Goal: Transaction & Acquisition: Purchase product/service

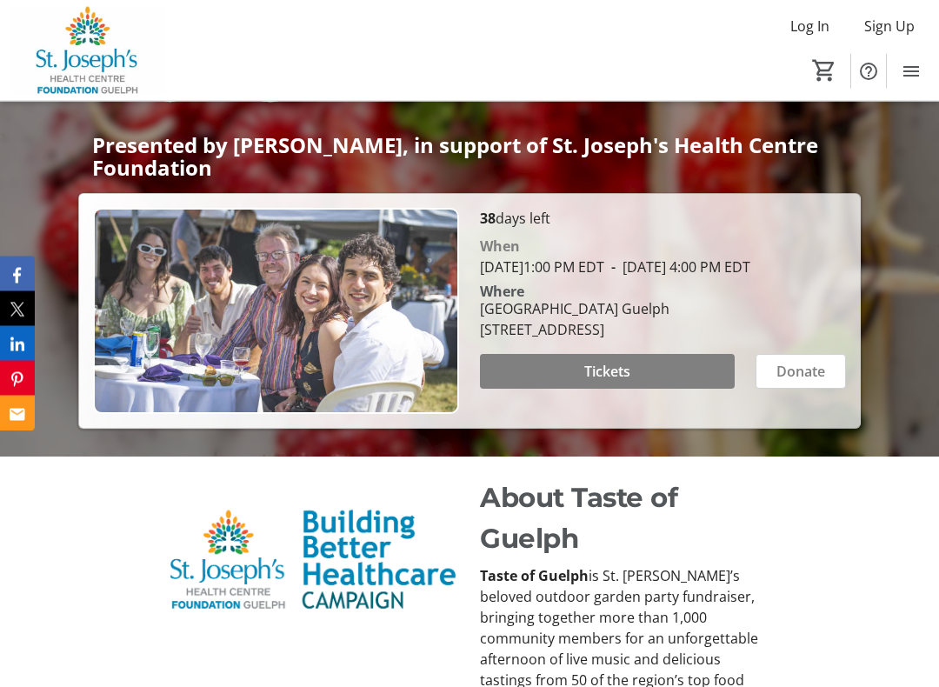
scroll to position [320, 0]
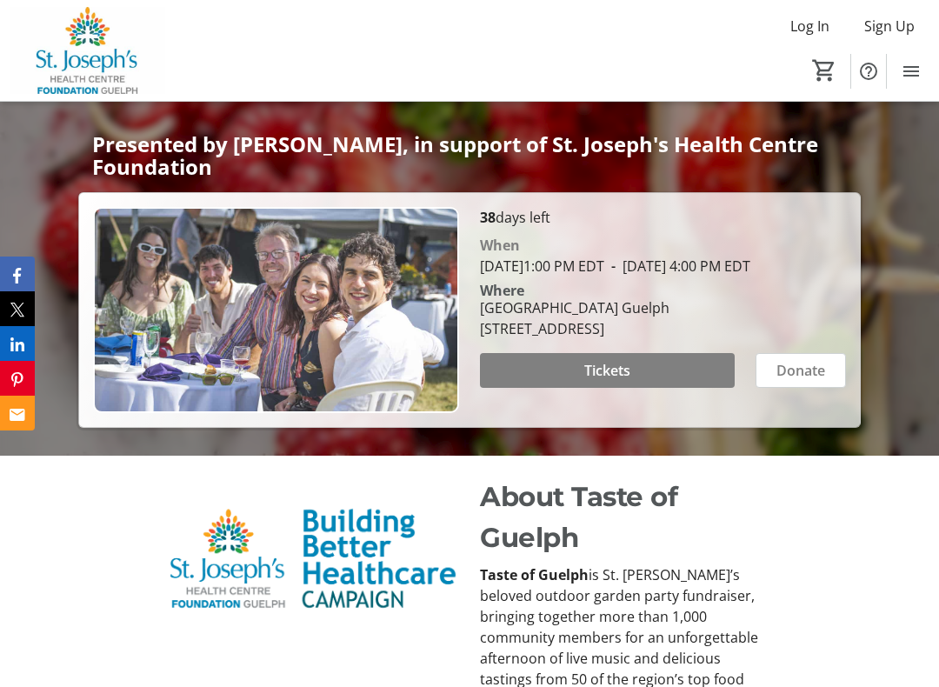
click at [611, 381] on span "Tickets" at bounding box center [607, 370] width 46 height 21
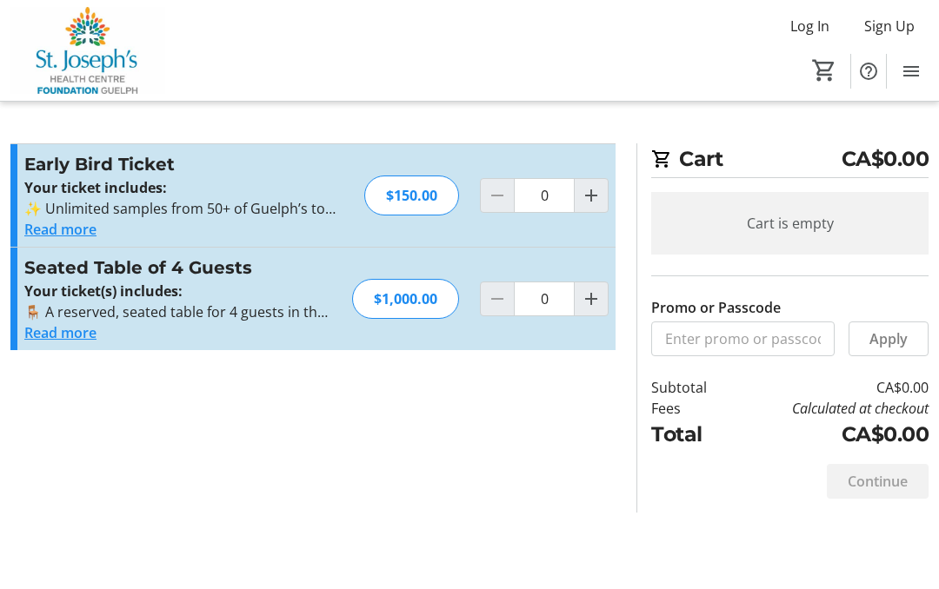
click at [588, 183] on span "Increment by one" at bounding box center [590, 195] width 33 height 33
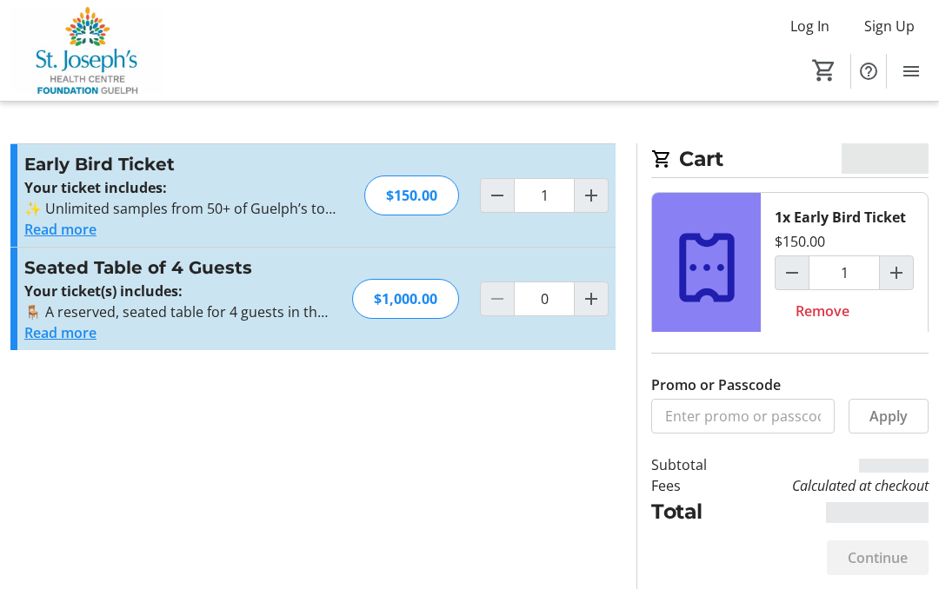
click at [588, 192] on mat-icon "Increment by one" at bounding box center [591, 195] width 21 height 21
type input "2"
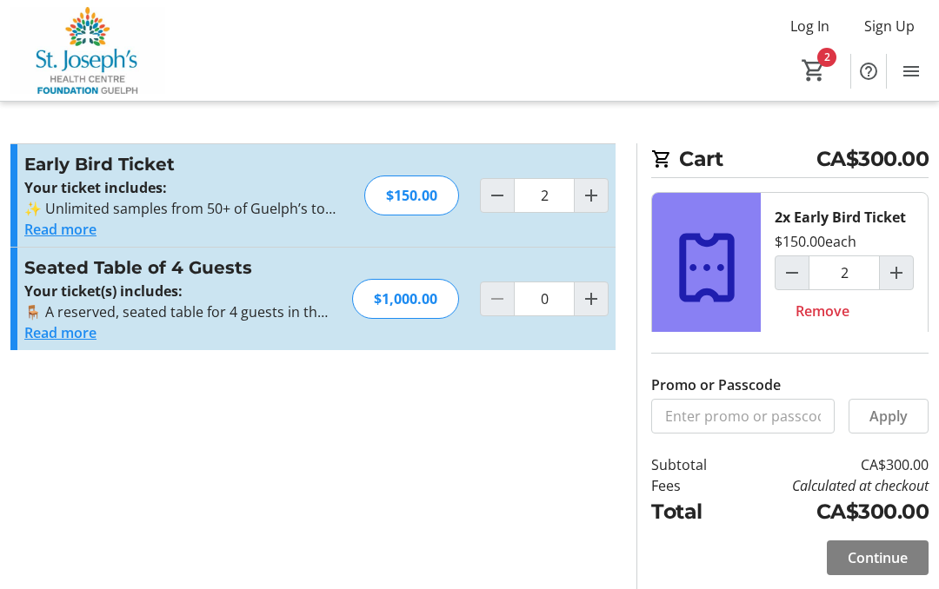
click at [886, 552] on span "Continue" at bounding box center [877, 558] width 60 height 21
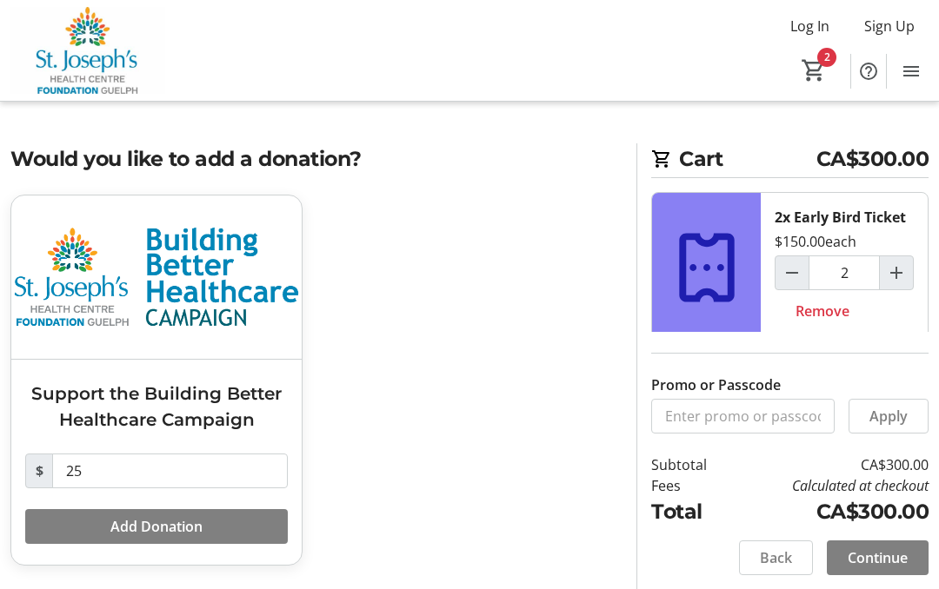
click at [885, 561] on span "Continue" at bounding box center [877, 558] width 60 height 21
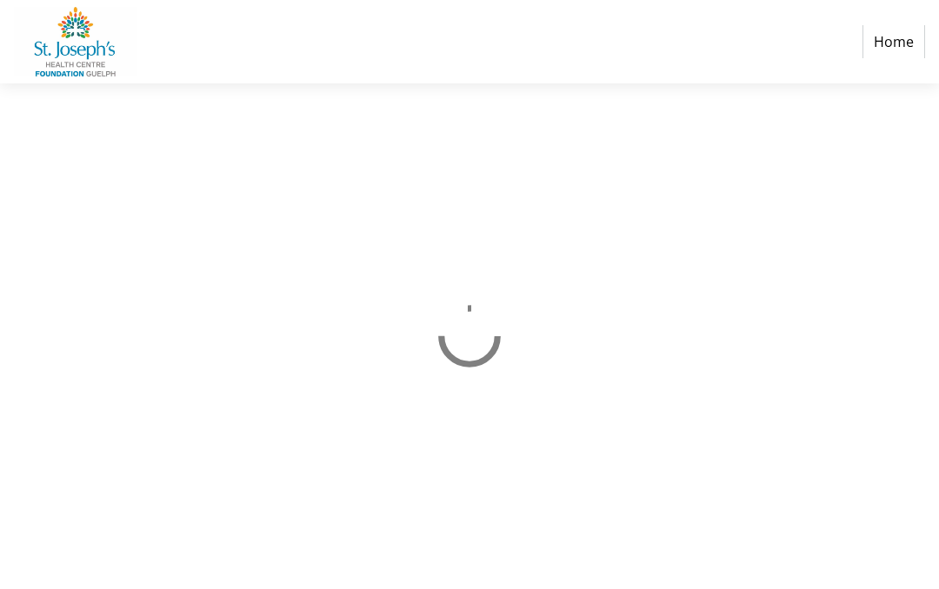
select select "CA"
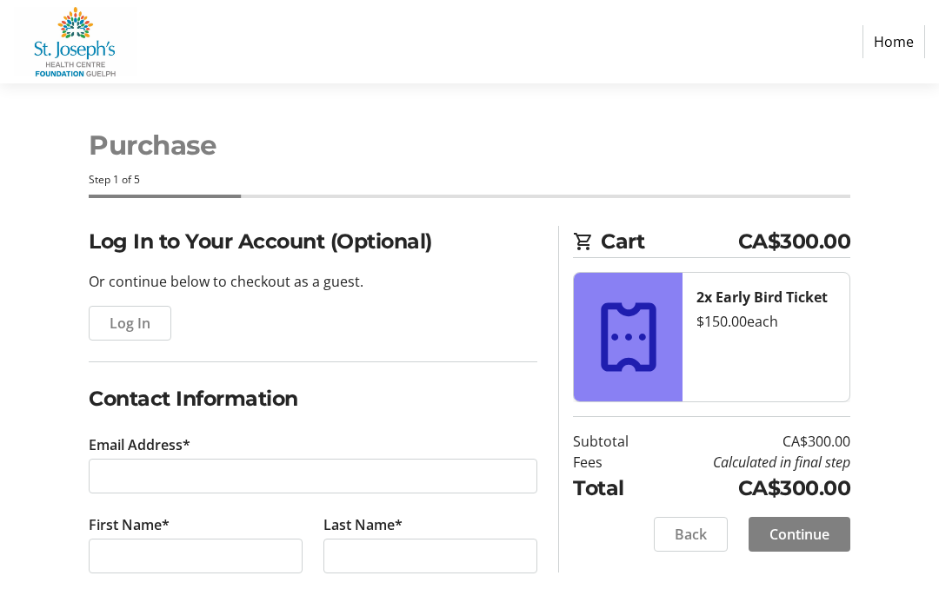
click at [131, 315] on span "Log In" at bounding box center [130, 323] width 41 height 21
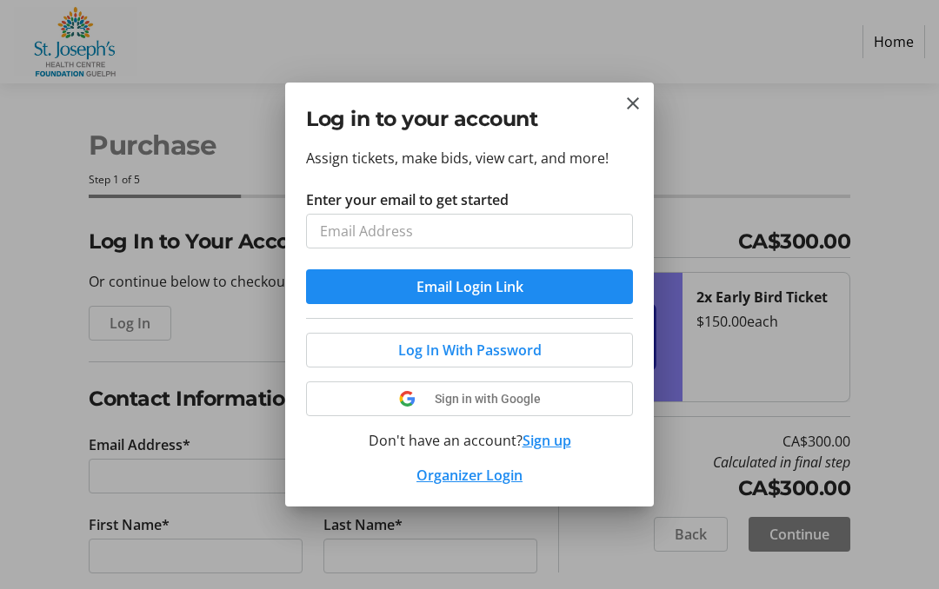
click at [635, 93] on mat-icon "Close" at bounding box center [632, 103] width 21 height 21
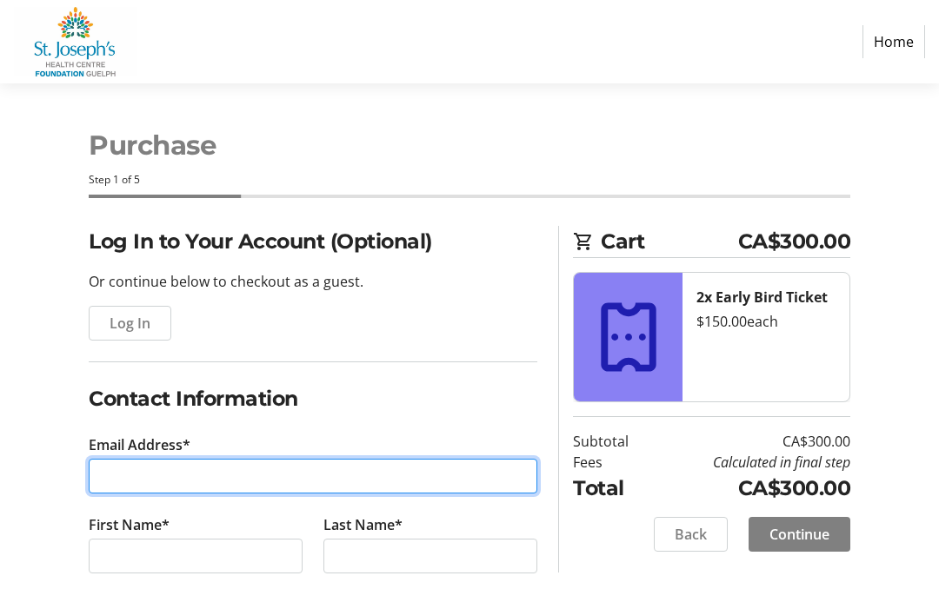
click at [171, 469] on input "Email Address*" at bounding box center [313, 476] width 448 height 35
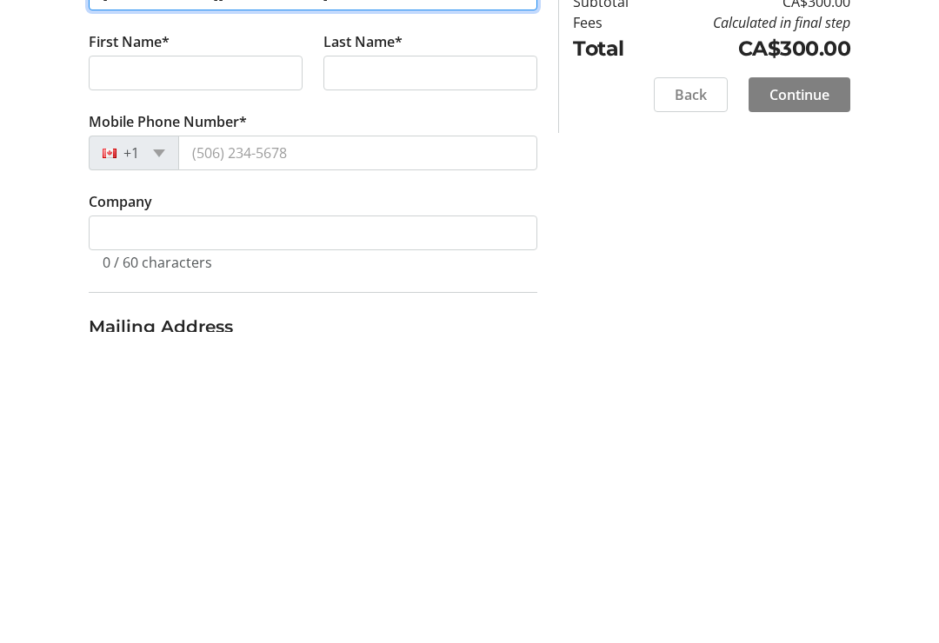
scroll to position [172, 0]
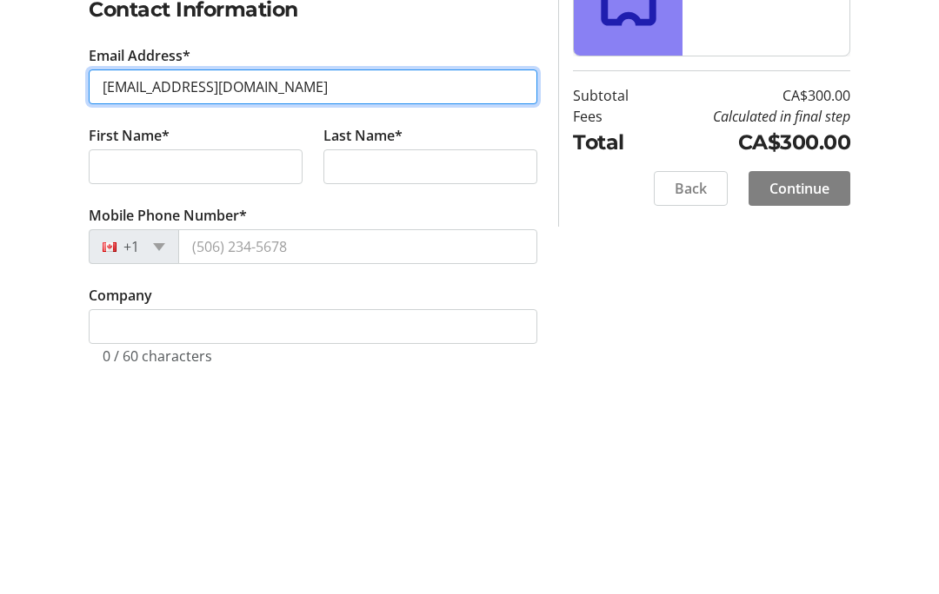
type input "[EMAIL_ADDRESS][DOMAIN_NAME]"
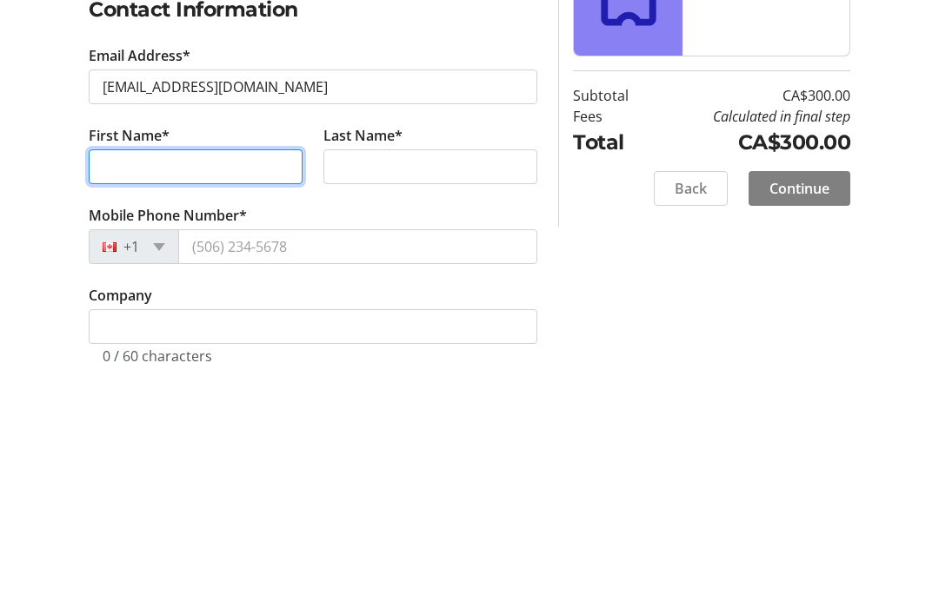
click at [179, 367] on input "First Name*" at bounding box center [196, 384] width 214 height 35
type input "[PERSON_NAME]"
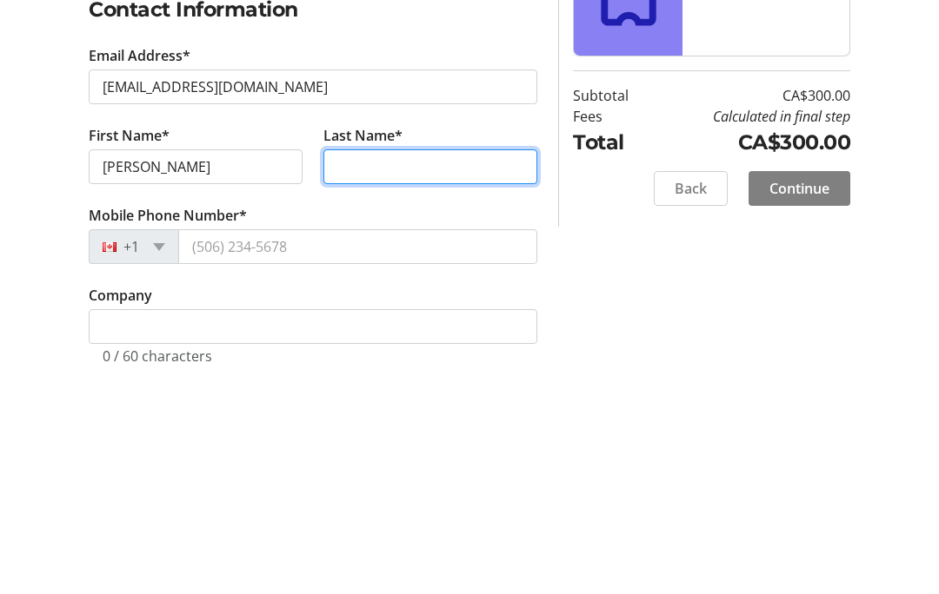
click at [412, 367] on input "Last Name*" at bounding box center [430, 384] width 214 height 35
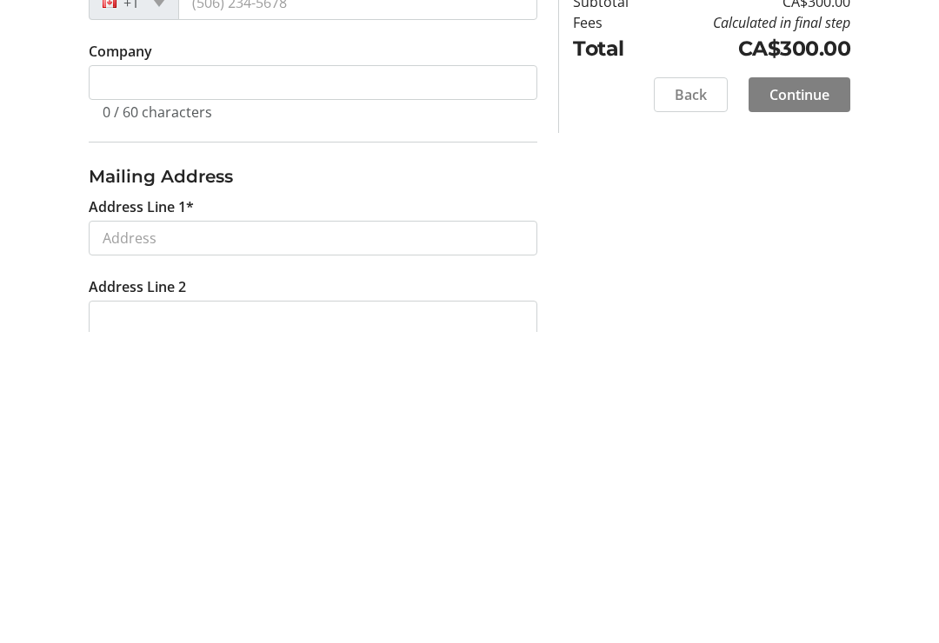
scroll to position [328, 0]
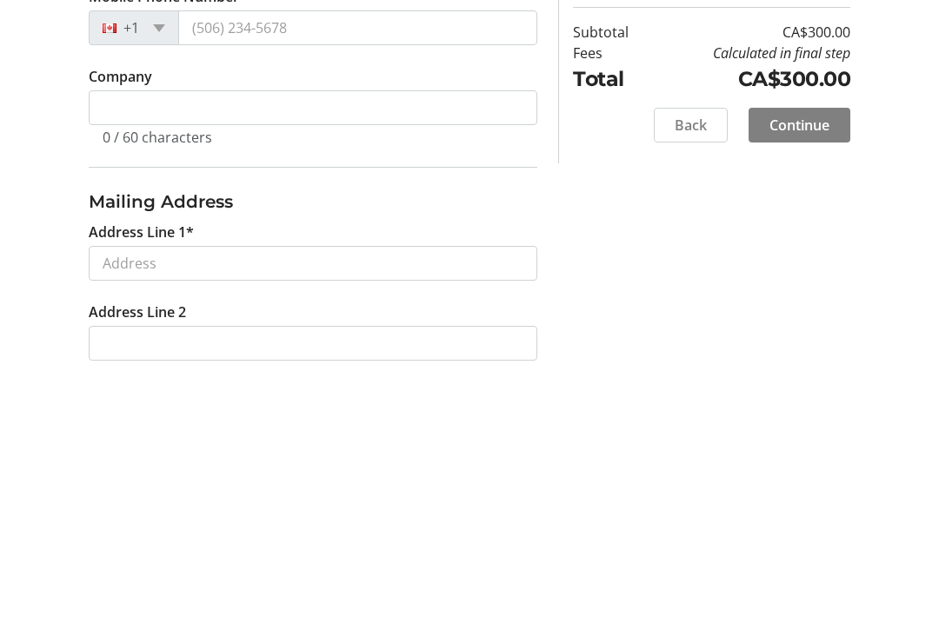
type input "[PERSON_NAME]"
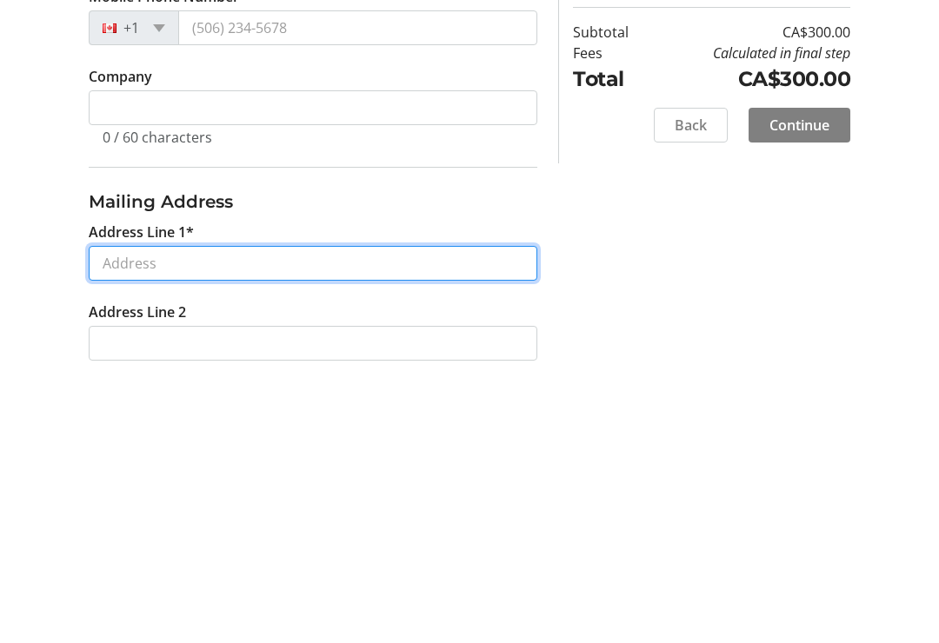
click at [246, 527] on input "Address Line 1*" at bounding box center [313, 544] width 448 height 35
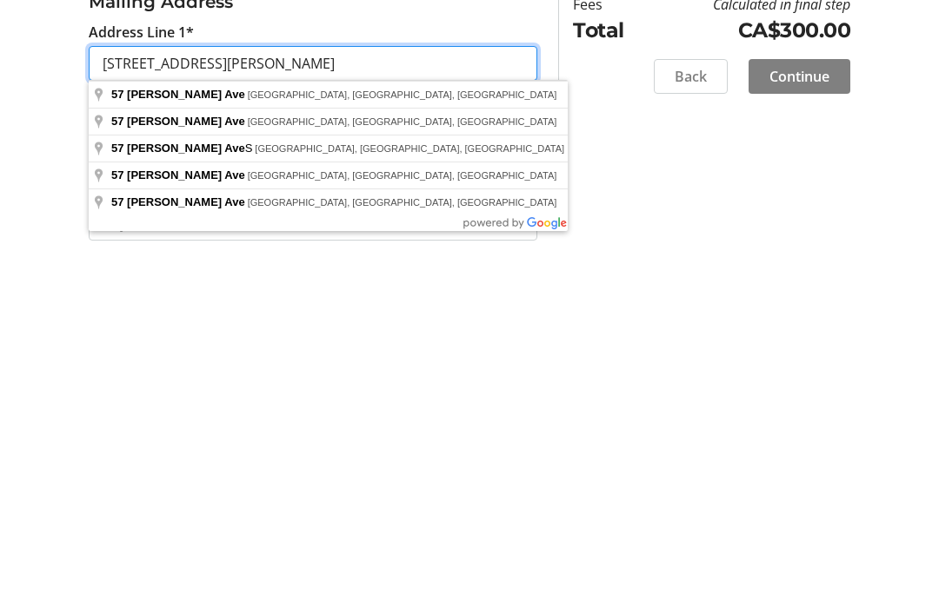
scroll to position [508, 0]
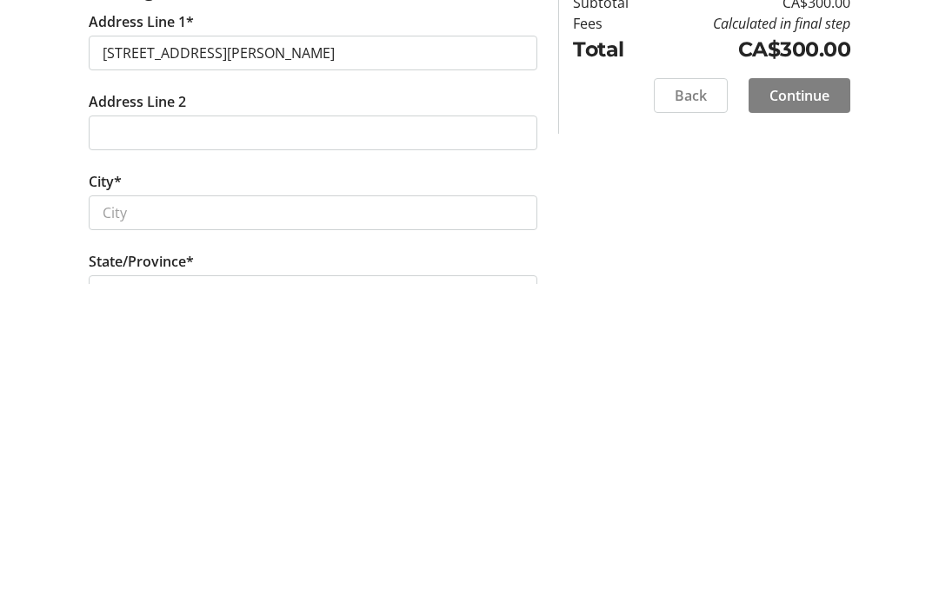
type input "[STREET_ADDRESS][PERSON_NAME]"
type input "Guelph"
select select "ON"
type input "N1H 5K3"
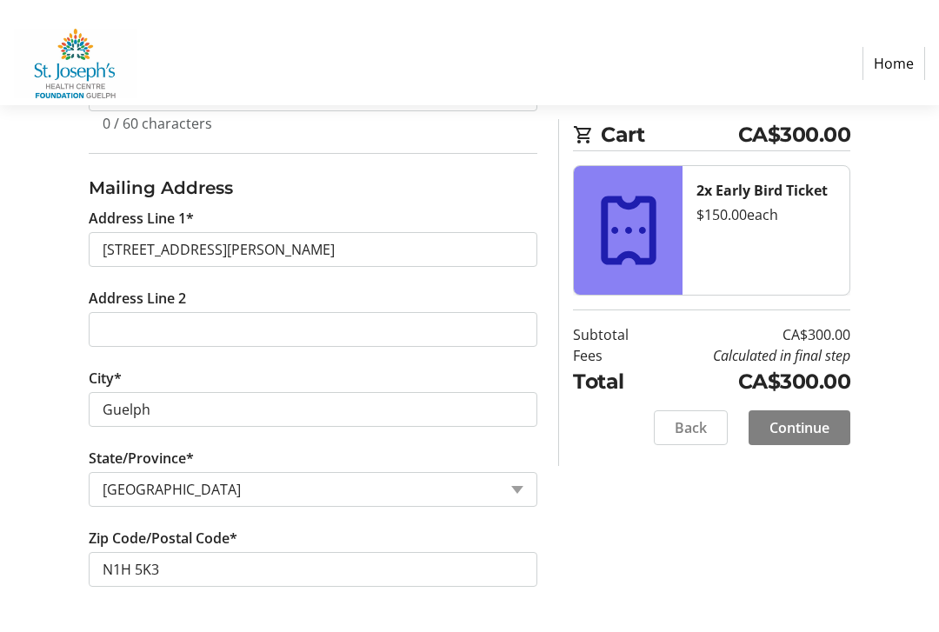
scroll to position [643, 0]
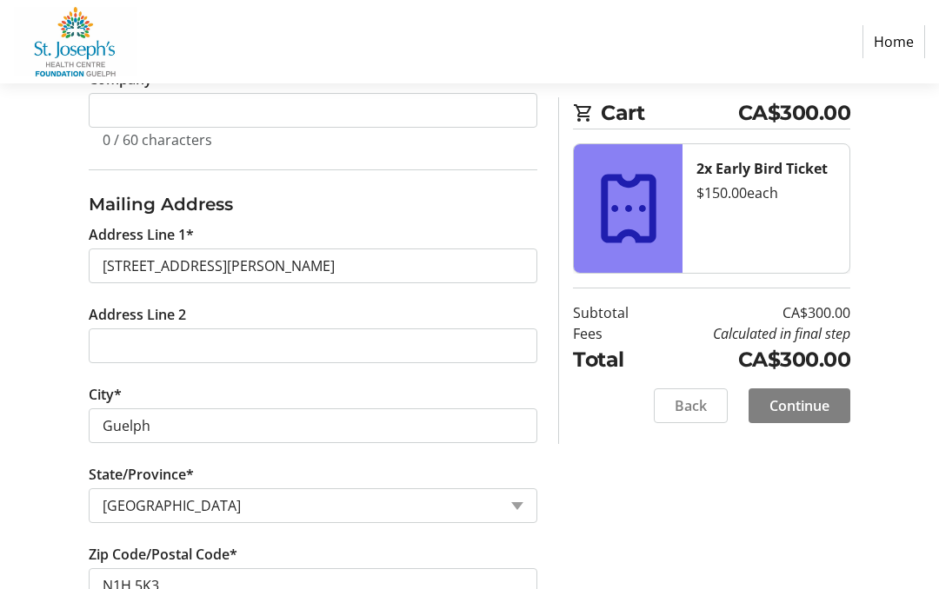
click at [812, 411] on span "Continue" at bounding box center [799, 405] width 60 height 21
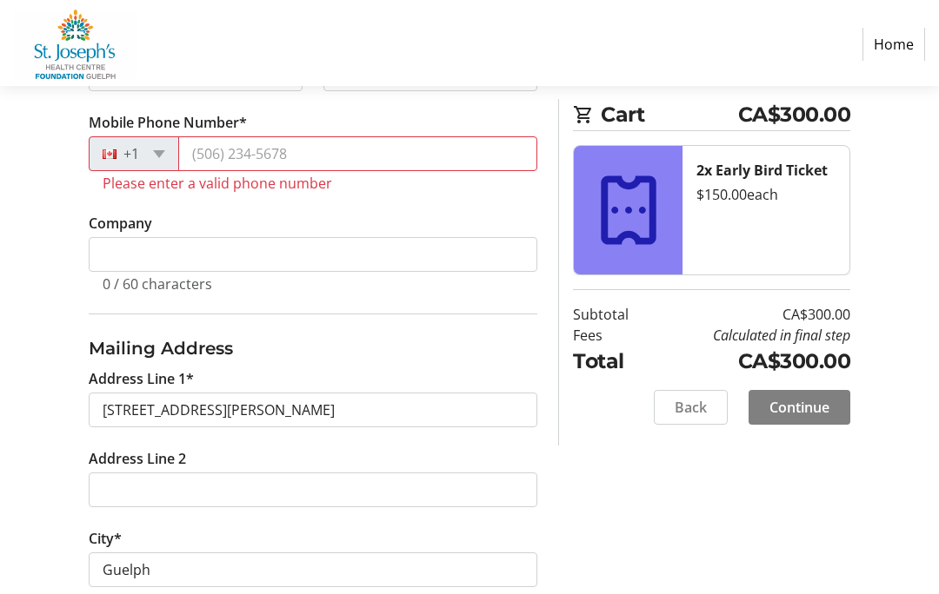
scroll to position [482, 0]
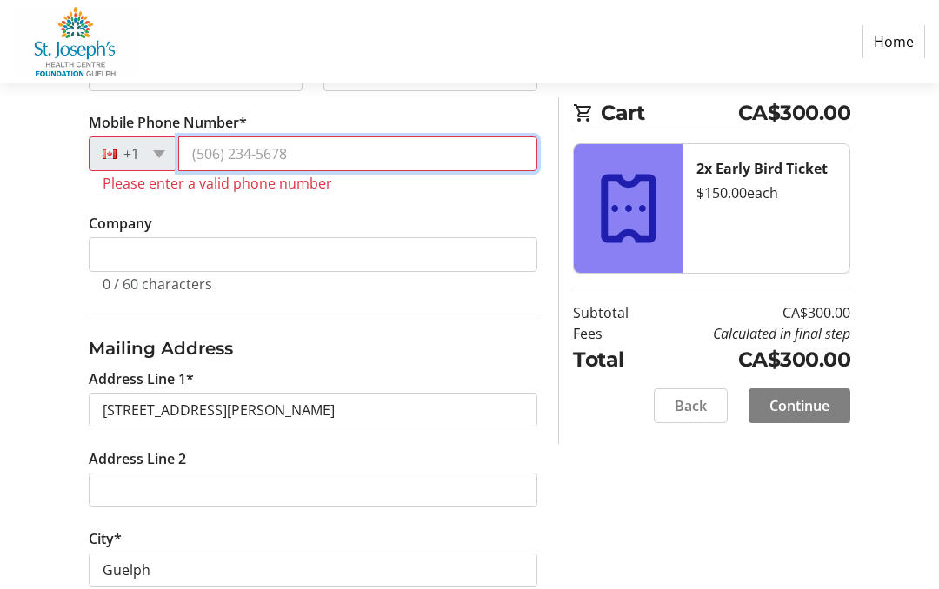
click at [222, 162] on input "Mobile Phone Number*" at bounding box center [357, 153] width 359 height 35
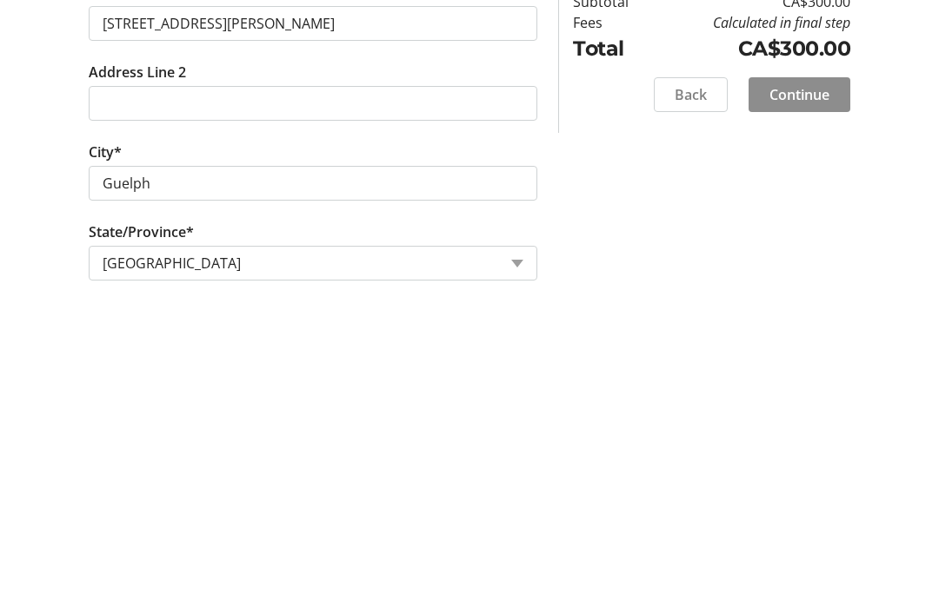
type input "[PHONE_NUMBER]"
click at [814, 395] on span "Continue" at bounding box center [799, 405] width 60 height 21
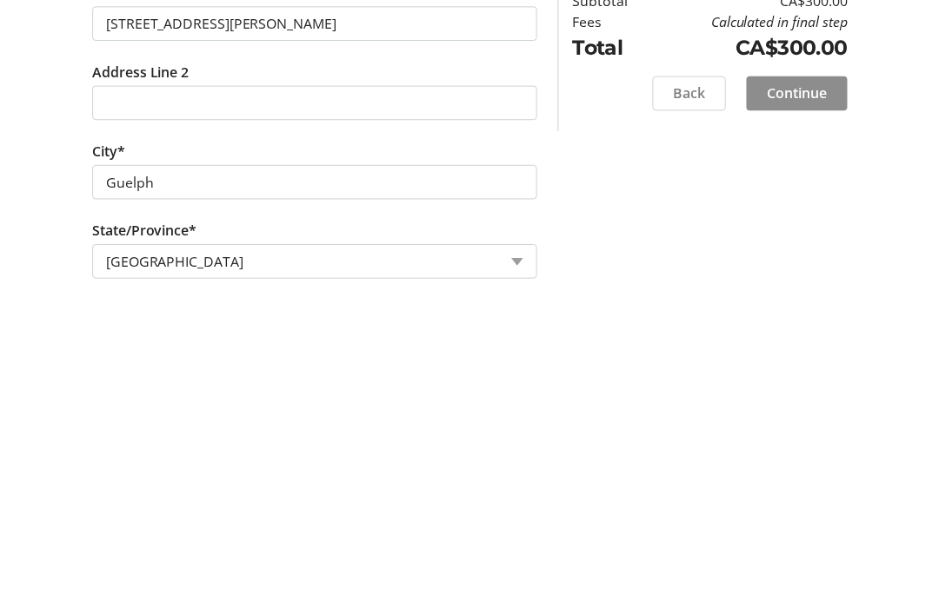
scroll to position [740, 0]
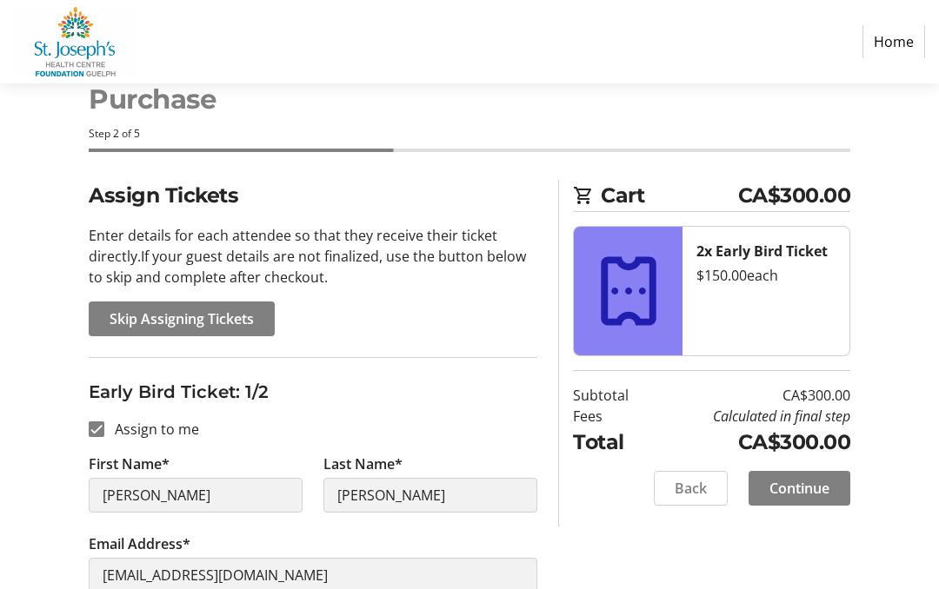
scroll to position [44, 0]
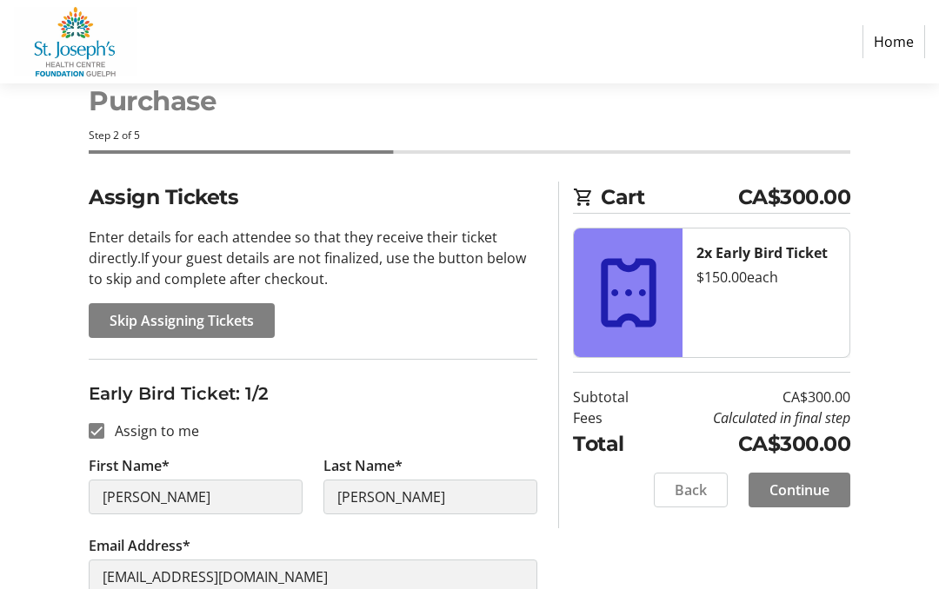
click at [226, 315] on span "Skip Assigning Tickets" at bounding box center [182, 320] width 144 height 21
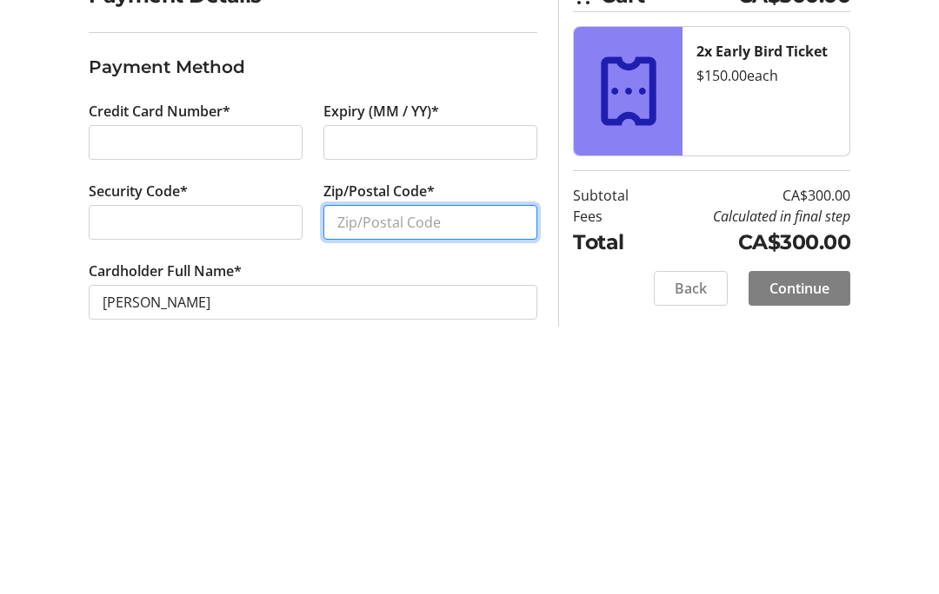
click at [395, 451] on input "Zip/Postal Code*" at bounding box center [430, 468] width 214 height 35
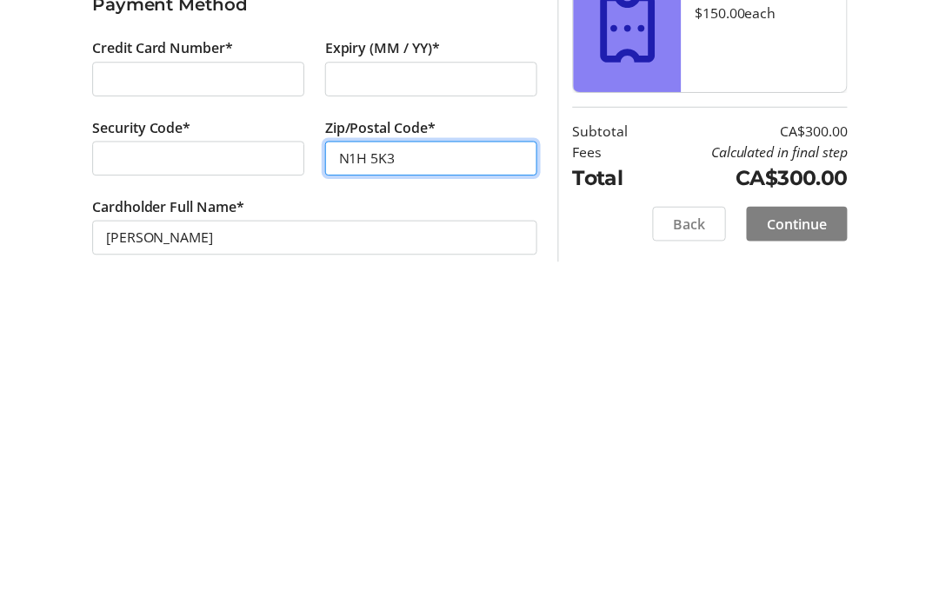
scroll to position [12, 0]
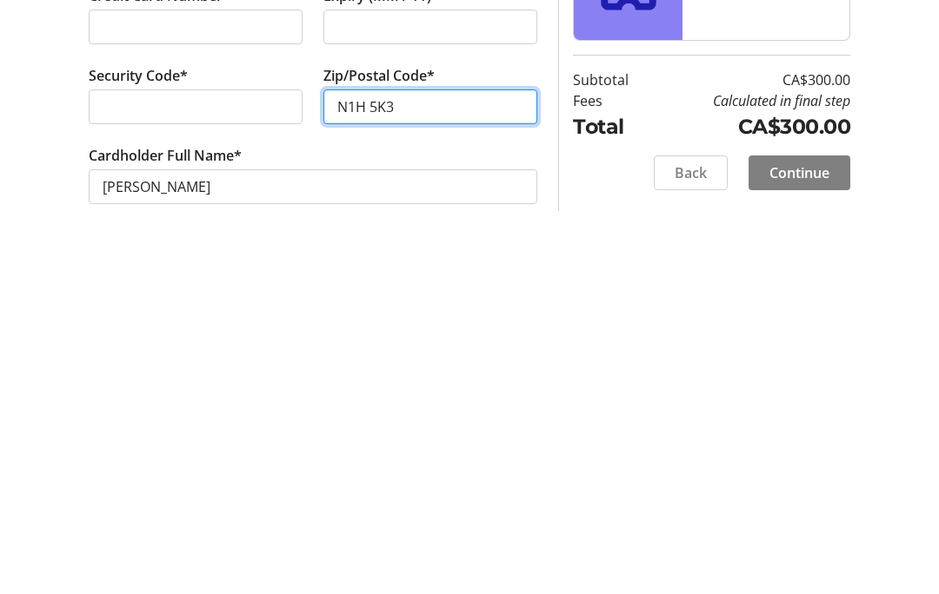
type input "N1H 5K3"
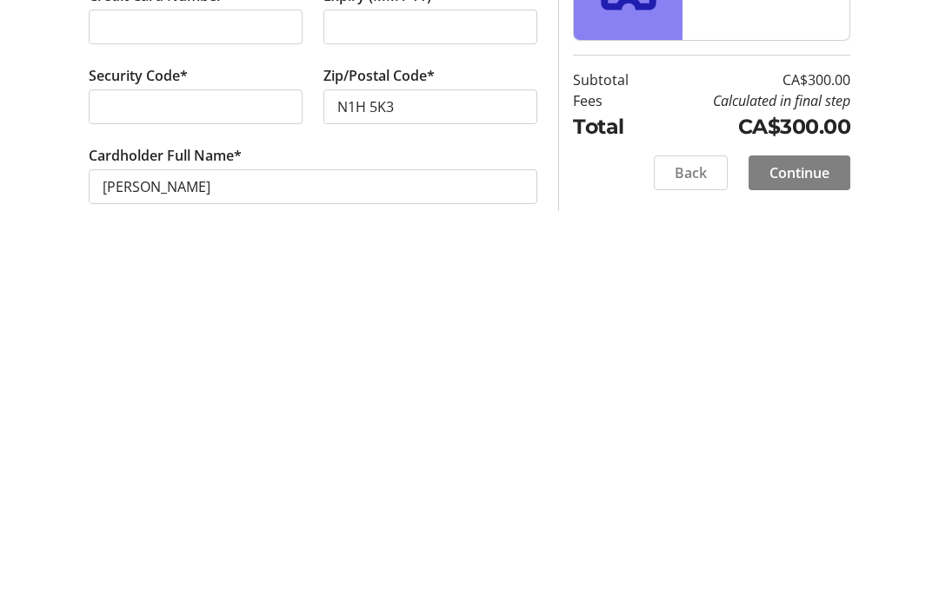
click at [800, 512] on span "Continue" at bounding box center [799, 522] width 60 height 21
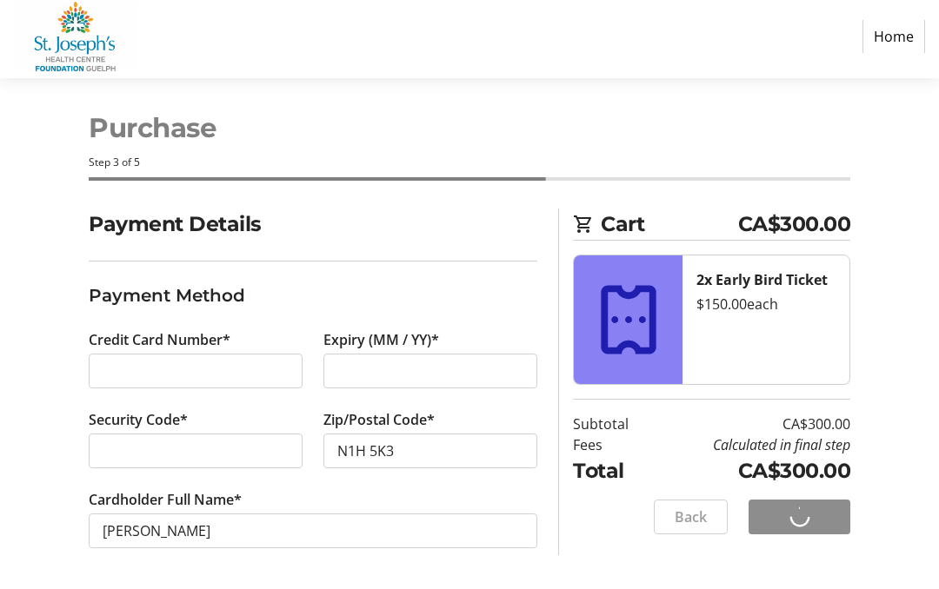
scroll to position [17, 0]
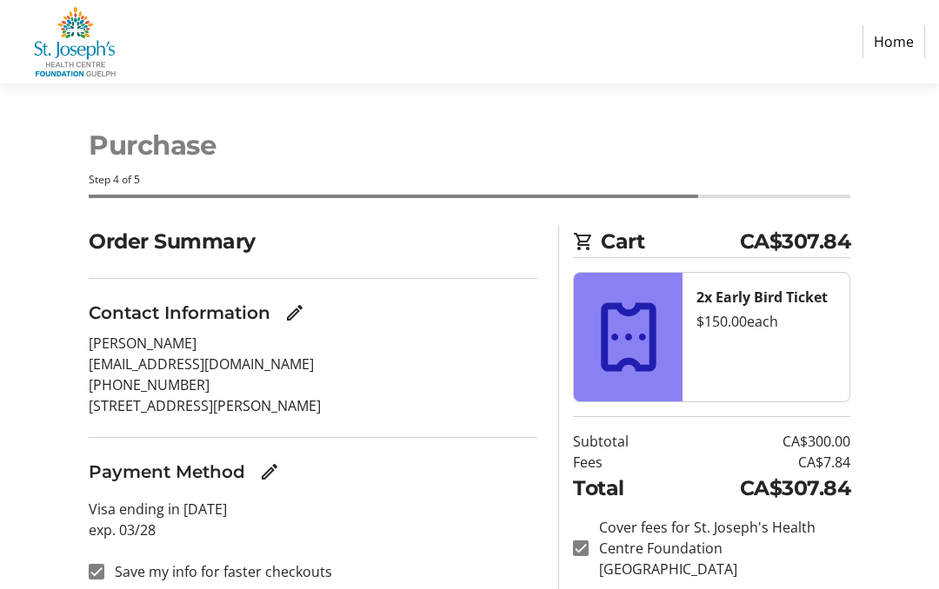
scroll to position [83, 0]
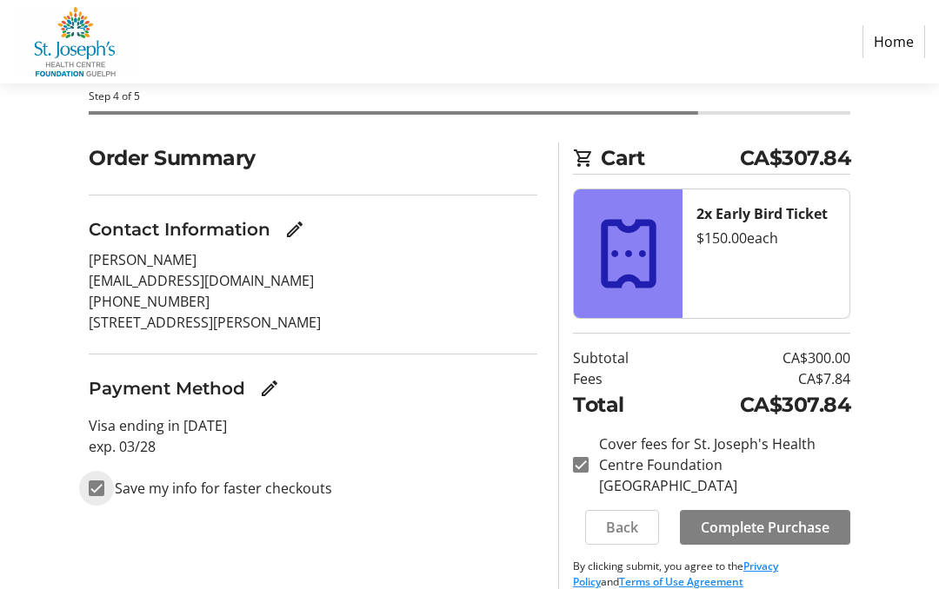
click at [101, 486] on input "Save my info for faster checkouts" at bounding box center [97, 489] width 16 height 16
checkbox input "false"
click at [778, 507] on span at bounding box center [765, 528] width 170 height 42
